Goal: Task Accomplishment & Management: Complete application form

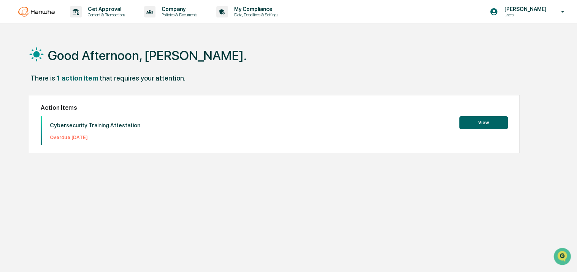
click at [481, 120] on button "View" at bounding box center [483, 122] width 49 height 13
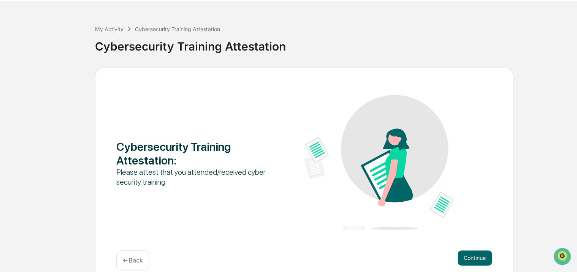
scroll to position [33, 0]
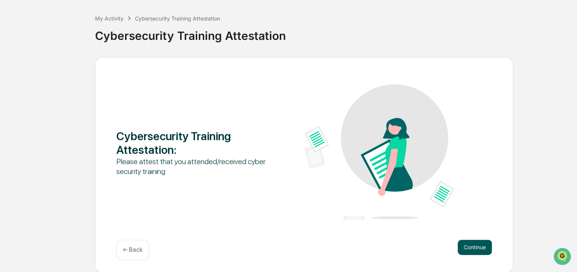
click at [469, 243] on button "Continue" at bounding box center [474, 247] width 34 height 15
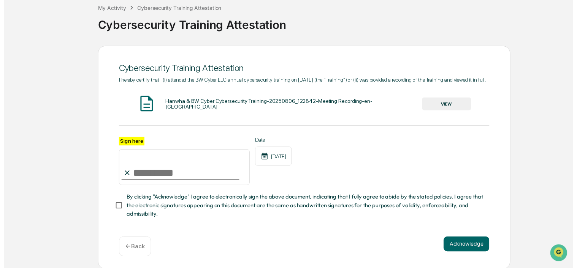
scroll to position [54, 0]
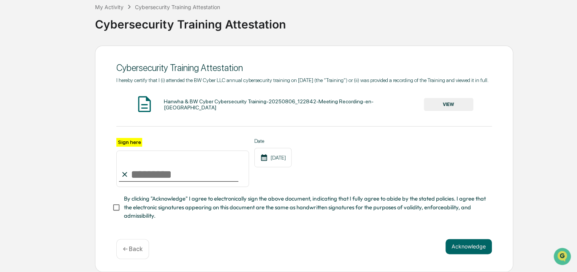
click at [441, 103] on button "VIEW" at bounding box center [447, 104] width 49 height 13
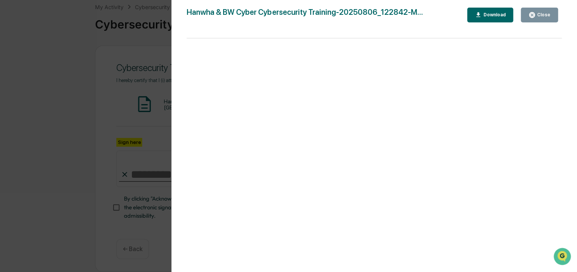
click at [154, 43] on div "Version History [DATE] 08:21 PM [PERSON_NAME] & BW Cyber Cybersecurity Training…" at bounding box center [288, 136] width 577 height 272
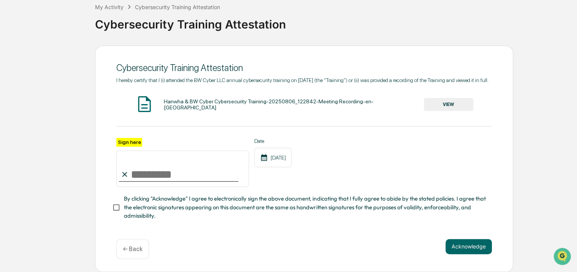
click at [145, 166] on input "Sign here" at bounding box center [182, 168] width 133 height 36
type input "**********"
click at [354, 176] on div "**********" at bounding box center [303, 162] width 375 height 49
click at [475, 249] on button "Acknowledge" at bounding box center [468, 246] width 46 height 15
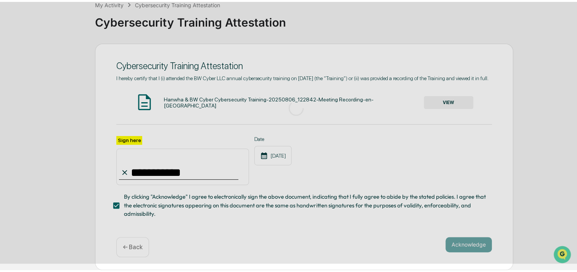
scroll to position [33, 0]
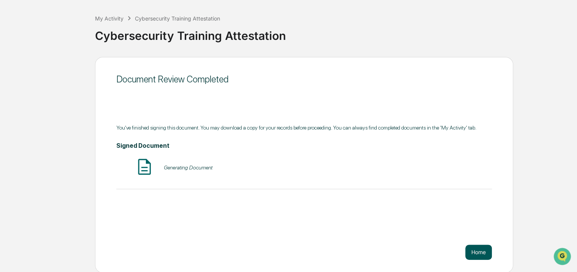
click at [472, 254] on button "Home" at bounding box center [478, 252] width 27 height 15
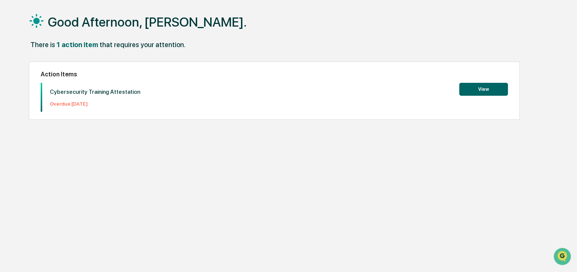
click at [483, 90] on button "View" at bounding box center [483, 89] width 49 height 13
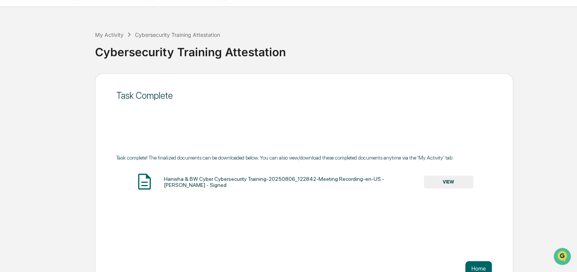
scroll to position [33, 0]
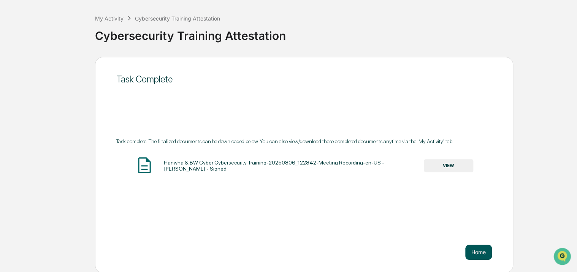
click at [477, 251] on button "Home" at bounding box center [478, 252] width 27 height 15
